Goal: Information Seeking & Learning: Learn about a topic

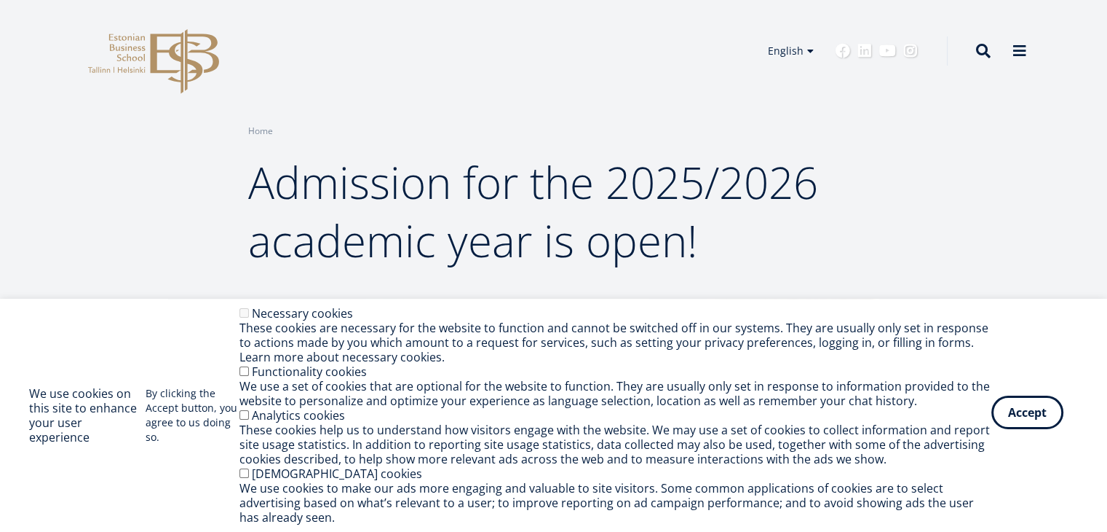
click at [1018, 411] on button "Accept" at bounding box center [1028, 411] width 72 height 33
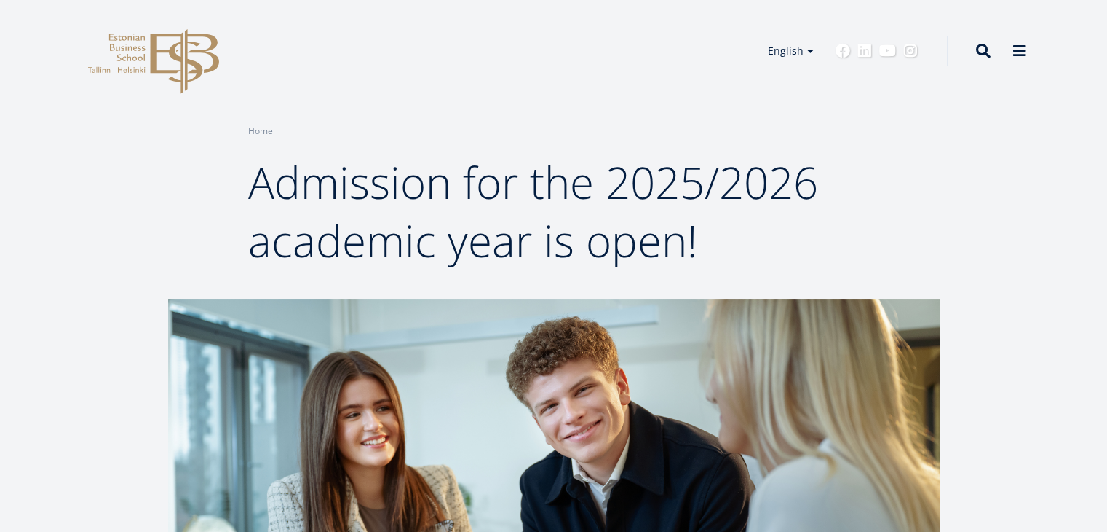
click at [165, 66] on icon "EBS Logo Created with Sketch." at bounding box center [153, 61] width 131 height 65
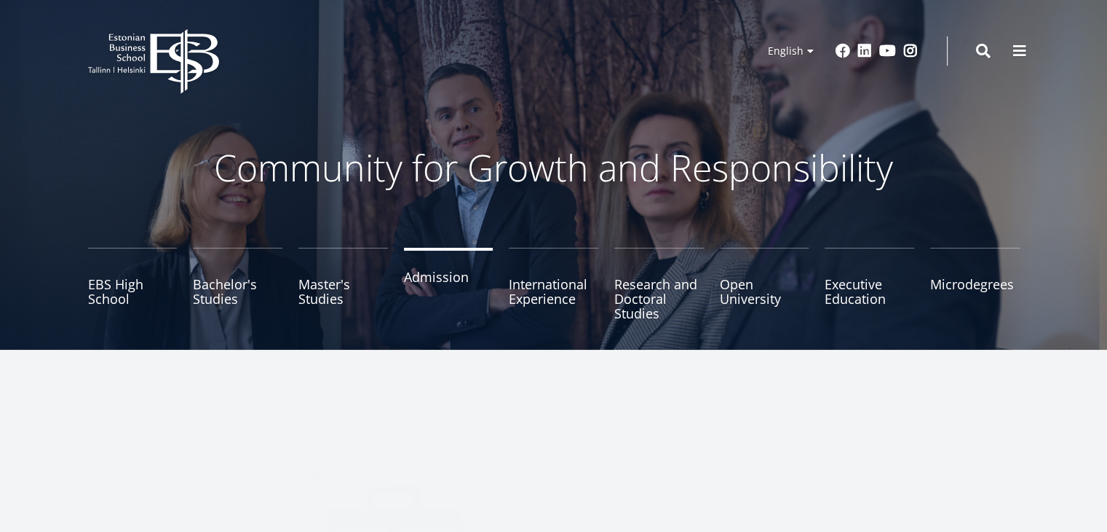
click at [435, 280] on link "Admission" at bounding box center [449, 284] width 90 height 73
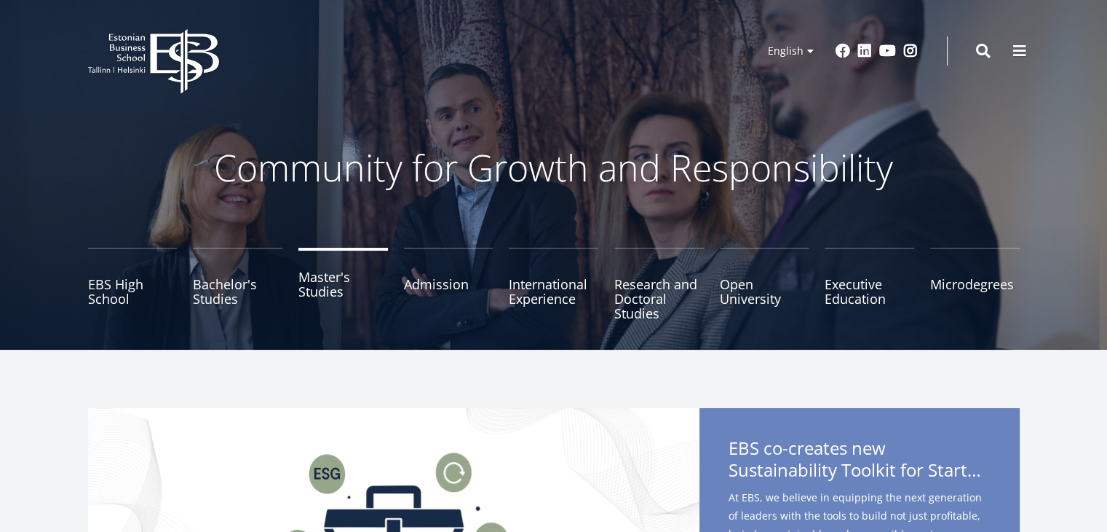
click at [317, 298] on link "Master's Studies" at bounding box center [344, 284] width 90 height 73
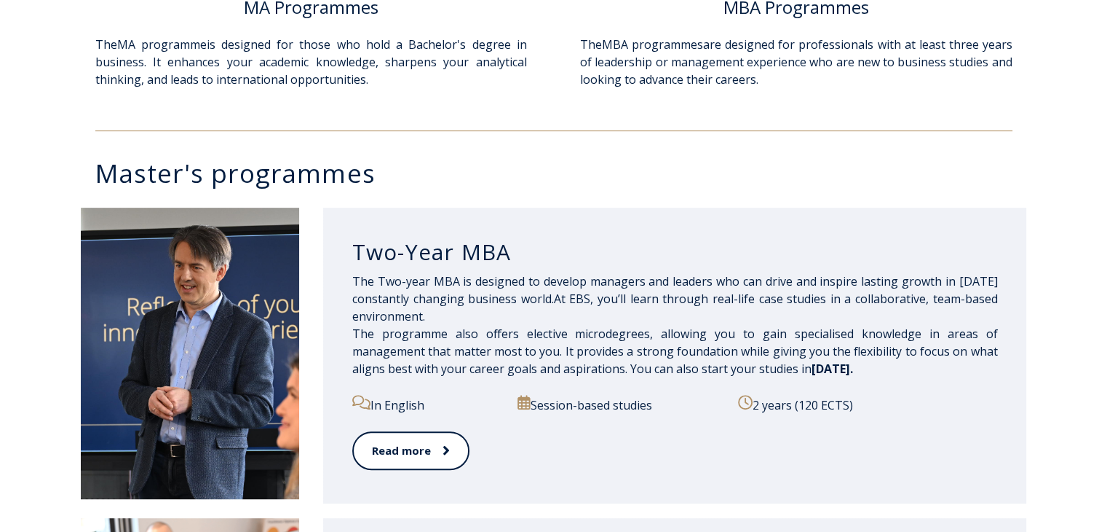
scroll to position [668, 0]
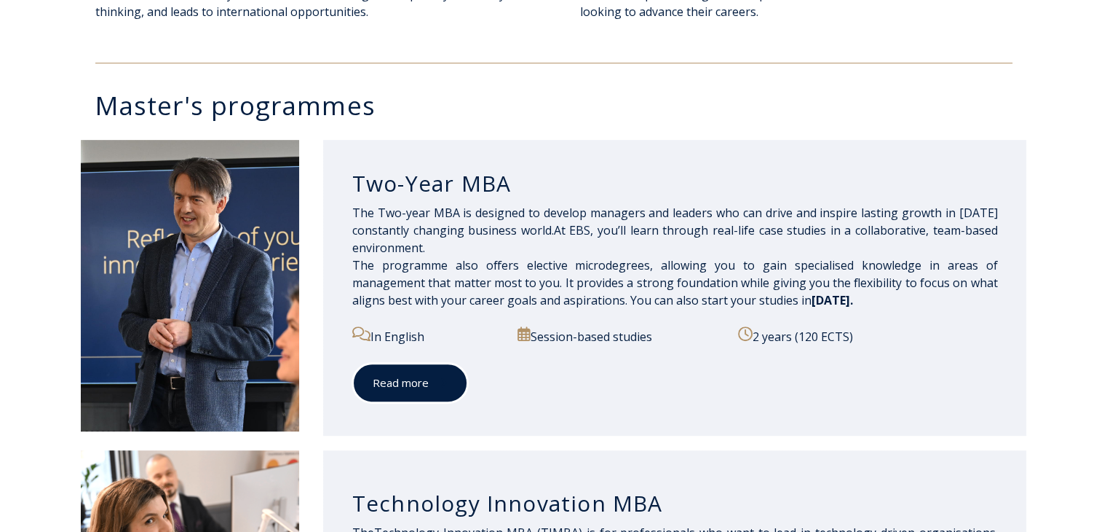
click at [416, 387] on link "Read more" at bounding box center [410, 383] width 116 height 40
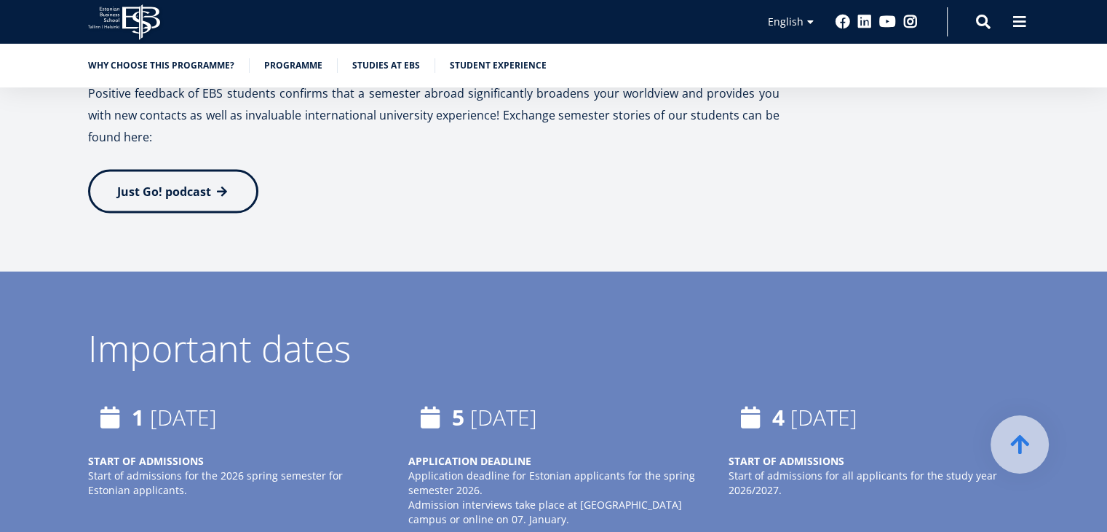
scroll to position [3258, 0]
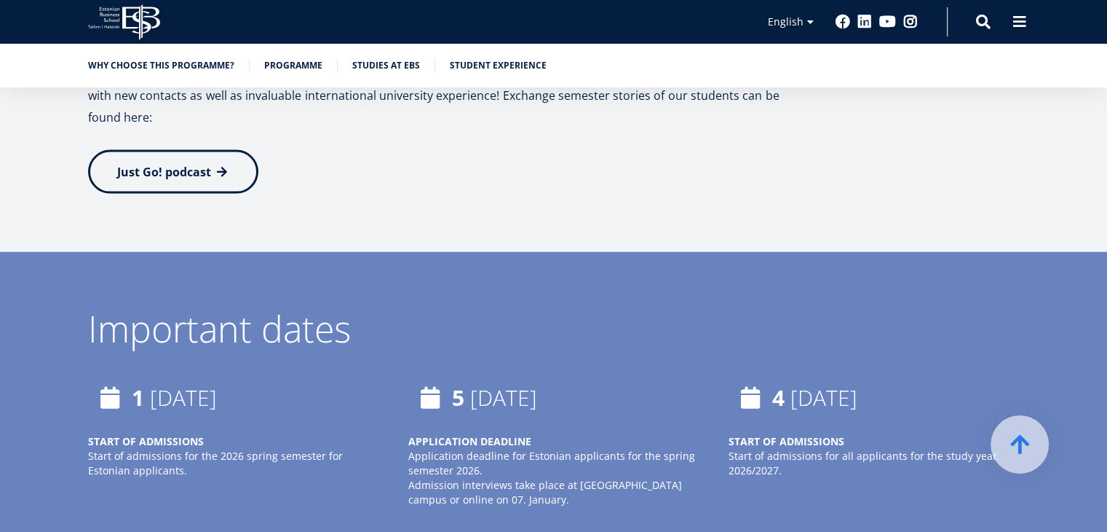
click at [757, 449] on icon "Start of admissions for all applicants for the study year 2026/2027." at bounding box center [862, 463] width 269 height 28
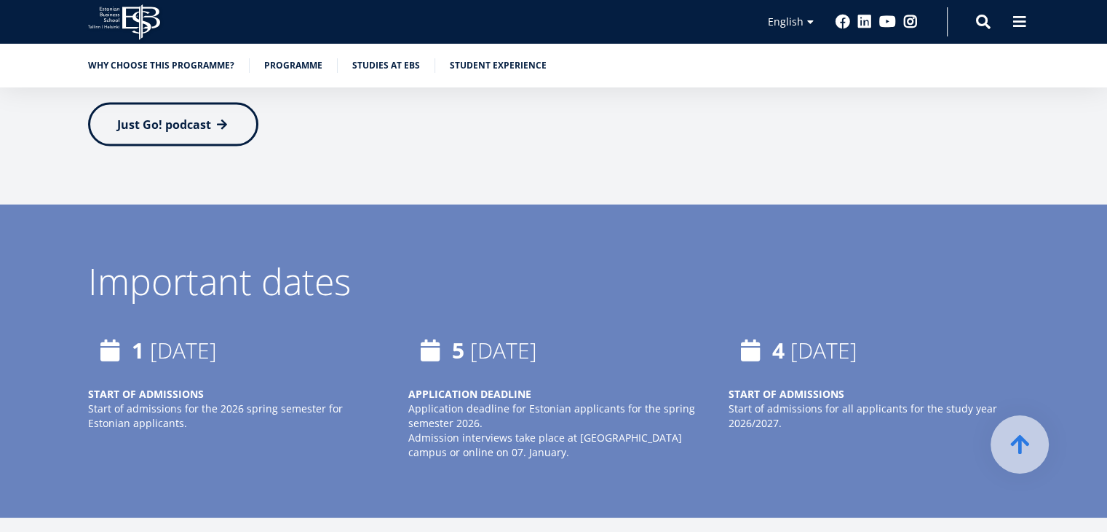
click at [772, 328] on div "4 August, 2025" at bounding box center [873, 350] width 291 height 44
click at [847, 328] on div "4 August, 2025" at bounding box center [873, 350] width 291 height 44
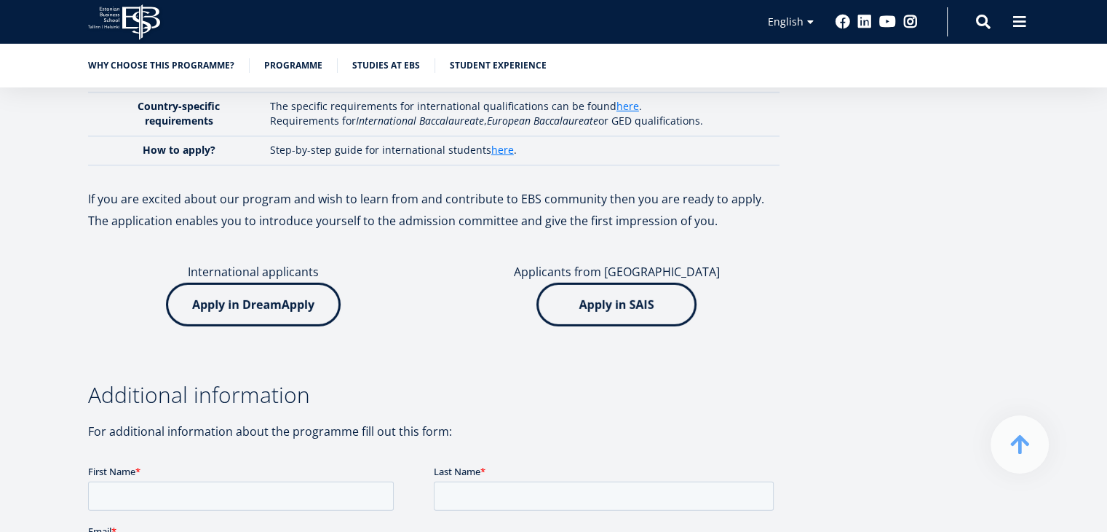
scroll to position [4360, 0]
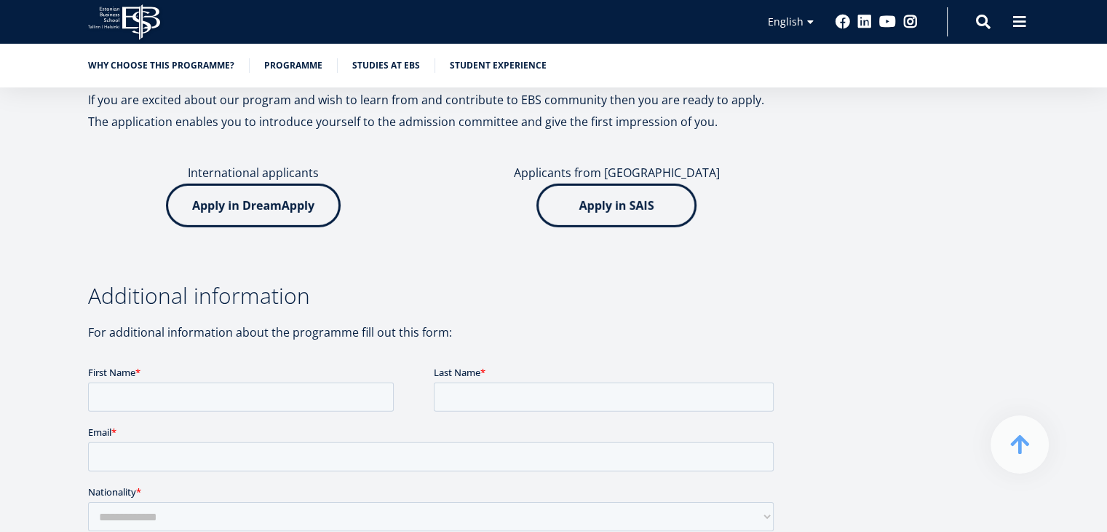
click at [306, 183] on img at bounding box center [253, 205] width 175 height 44
